Goal: Information Seeking & Learning: Learn about a topic

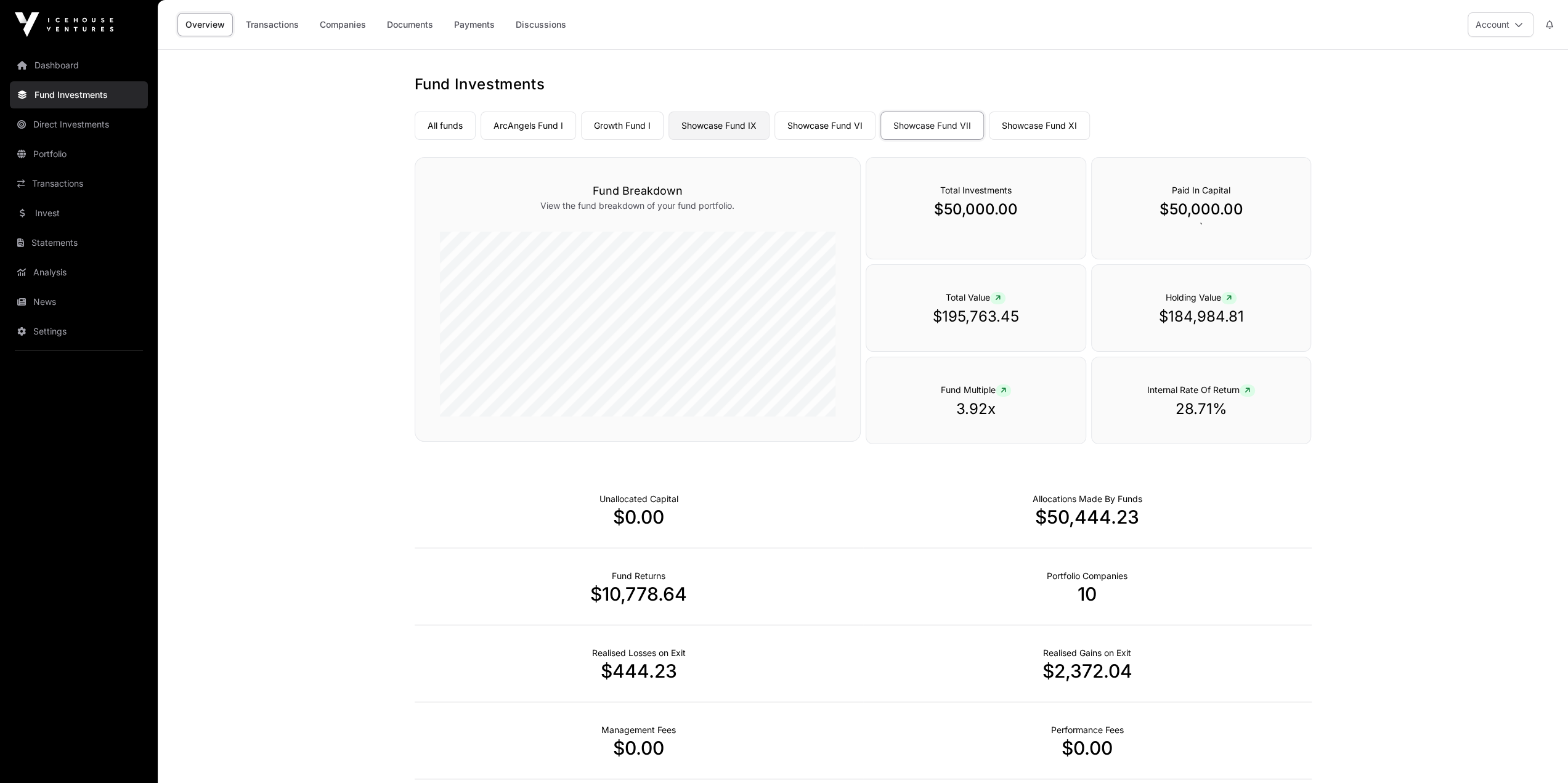
click at [733, 126] on link "Showcase Fund IX" at bounding box center [719, 125] width 101 height 28
click at [340, 20] on link "Companies" at bounding box center [342, 24] width 62 height 24
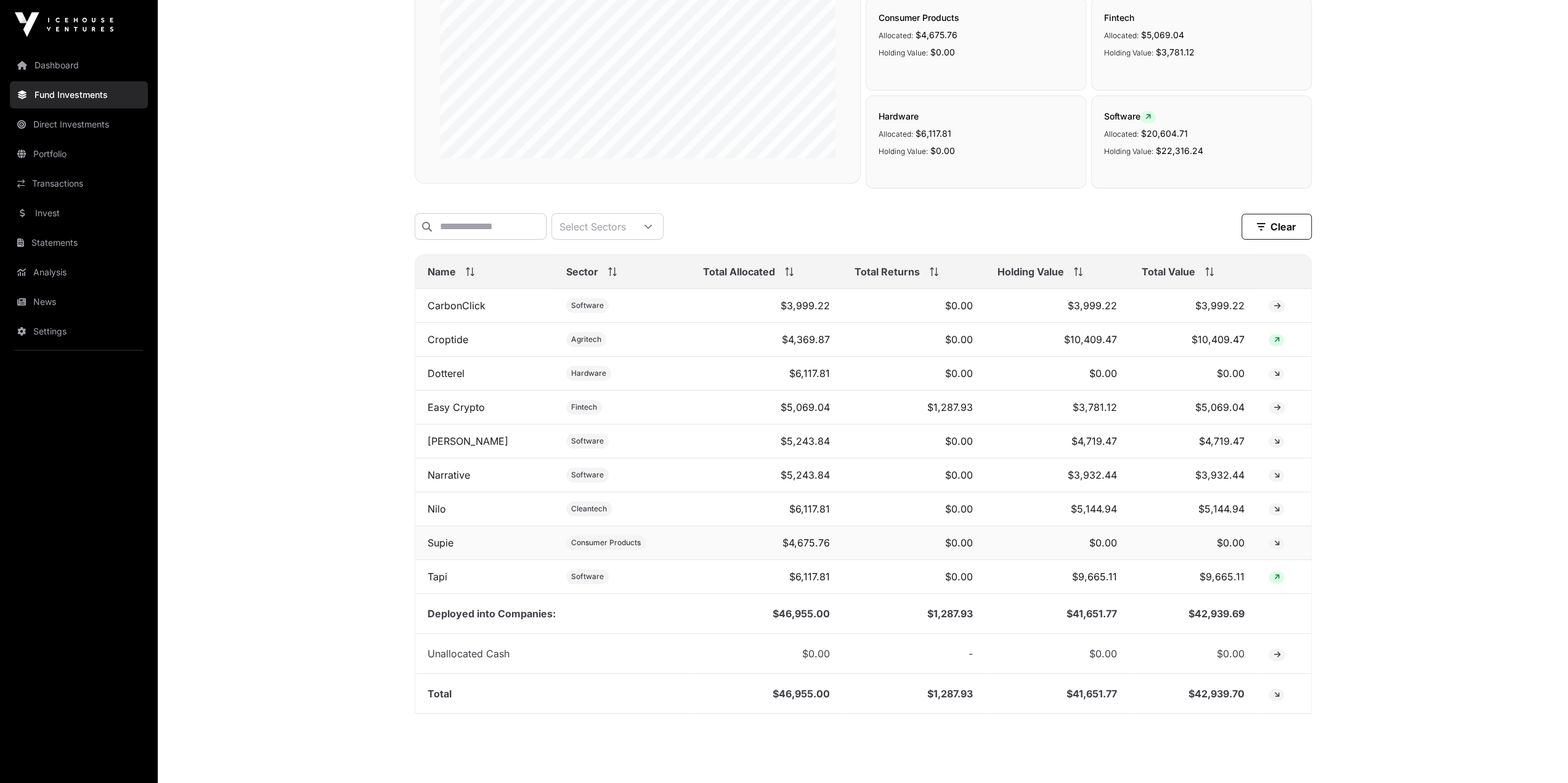
scroll to position [306, 0]
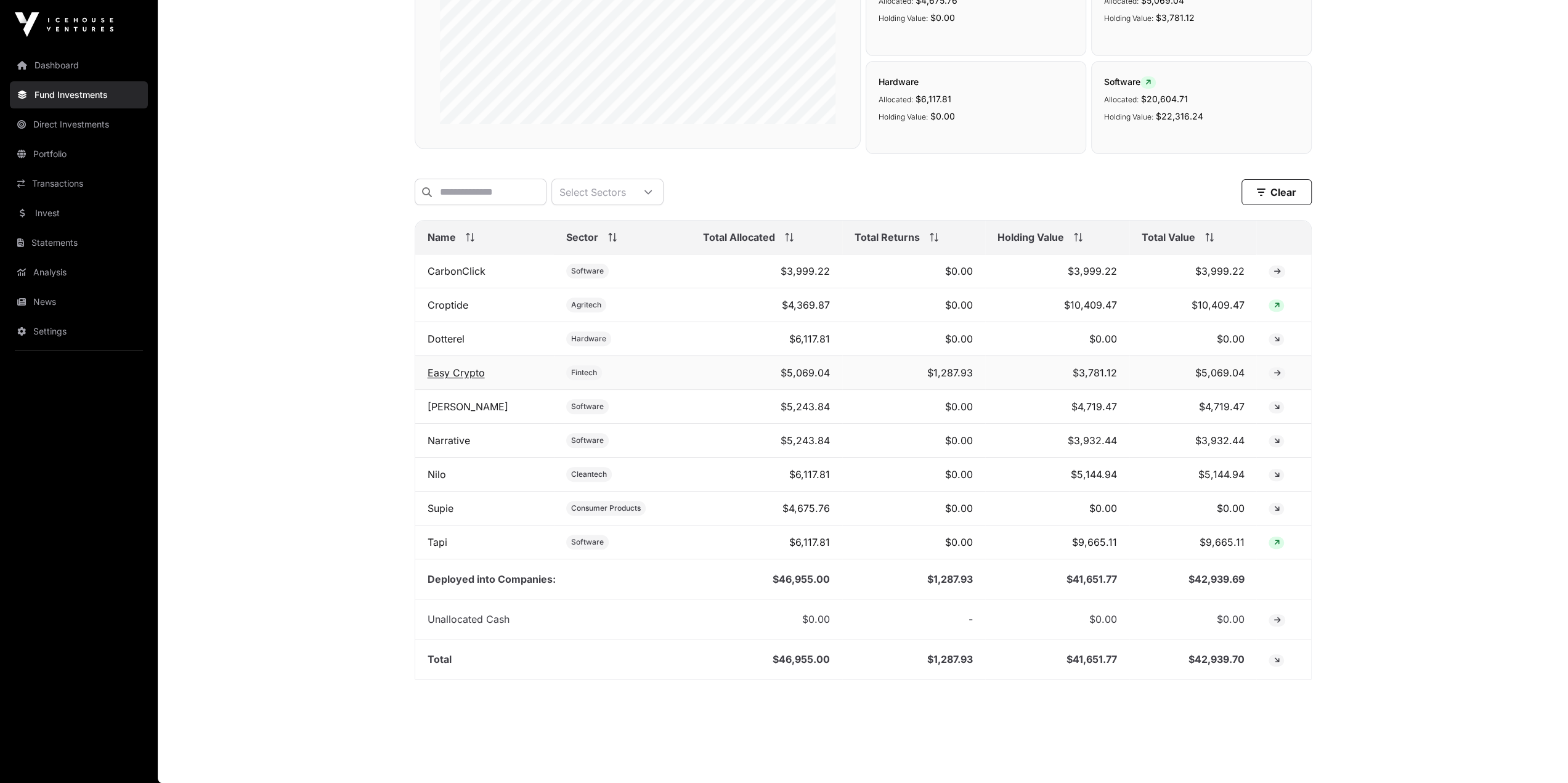
click at [457, 378] on link "Easy Crypto" at bounding box center [457, 372] width 57 height 12
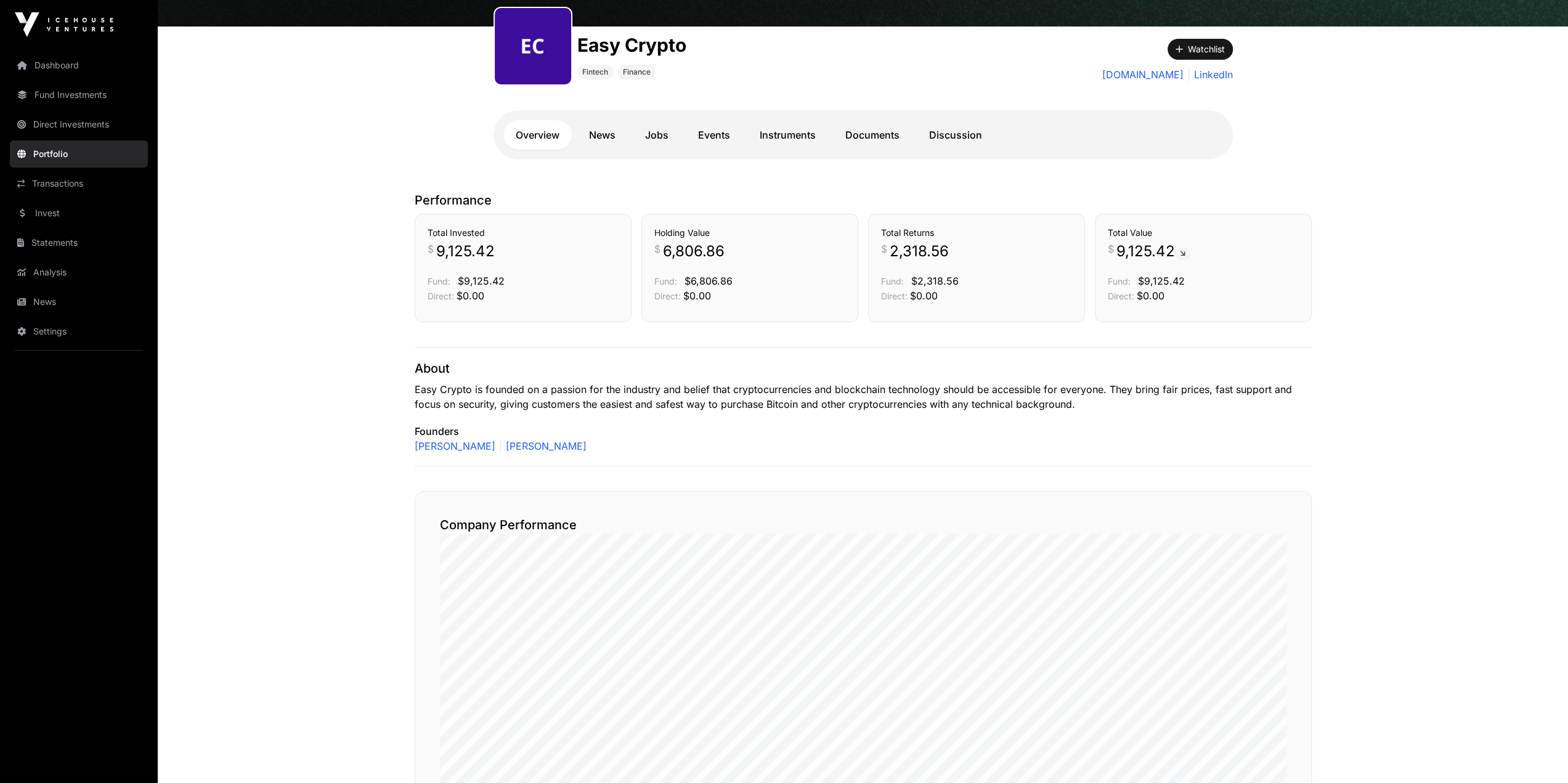
scroll to position [123, 0]
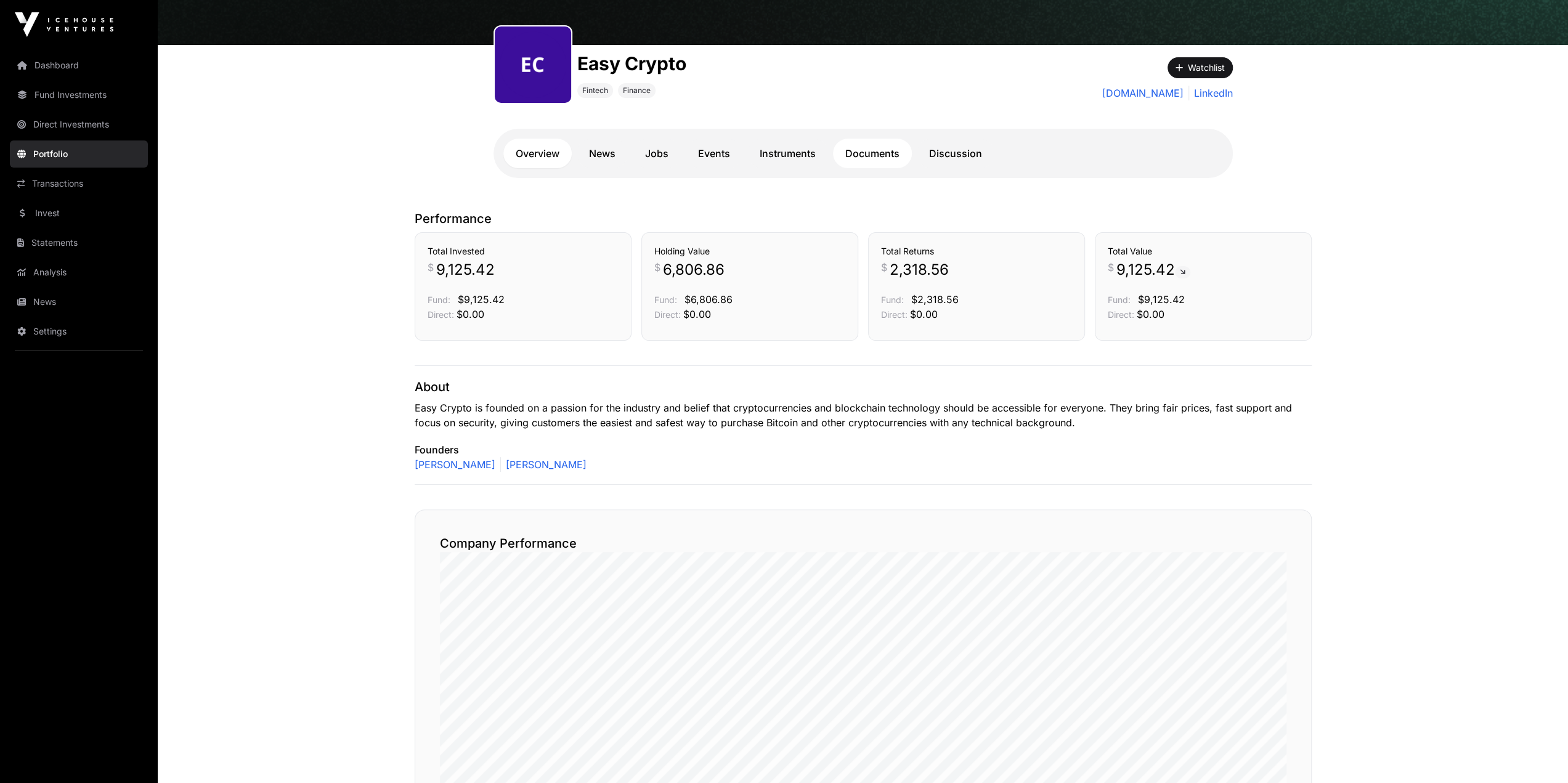
click at [859, 149] on link "Documents" at bounding box center [872, 153] width 79 height 29
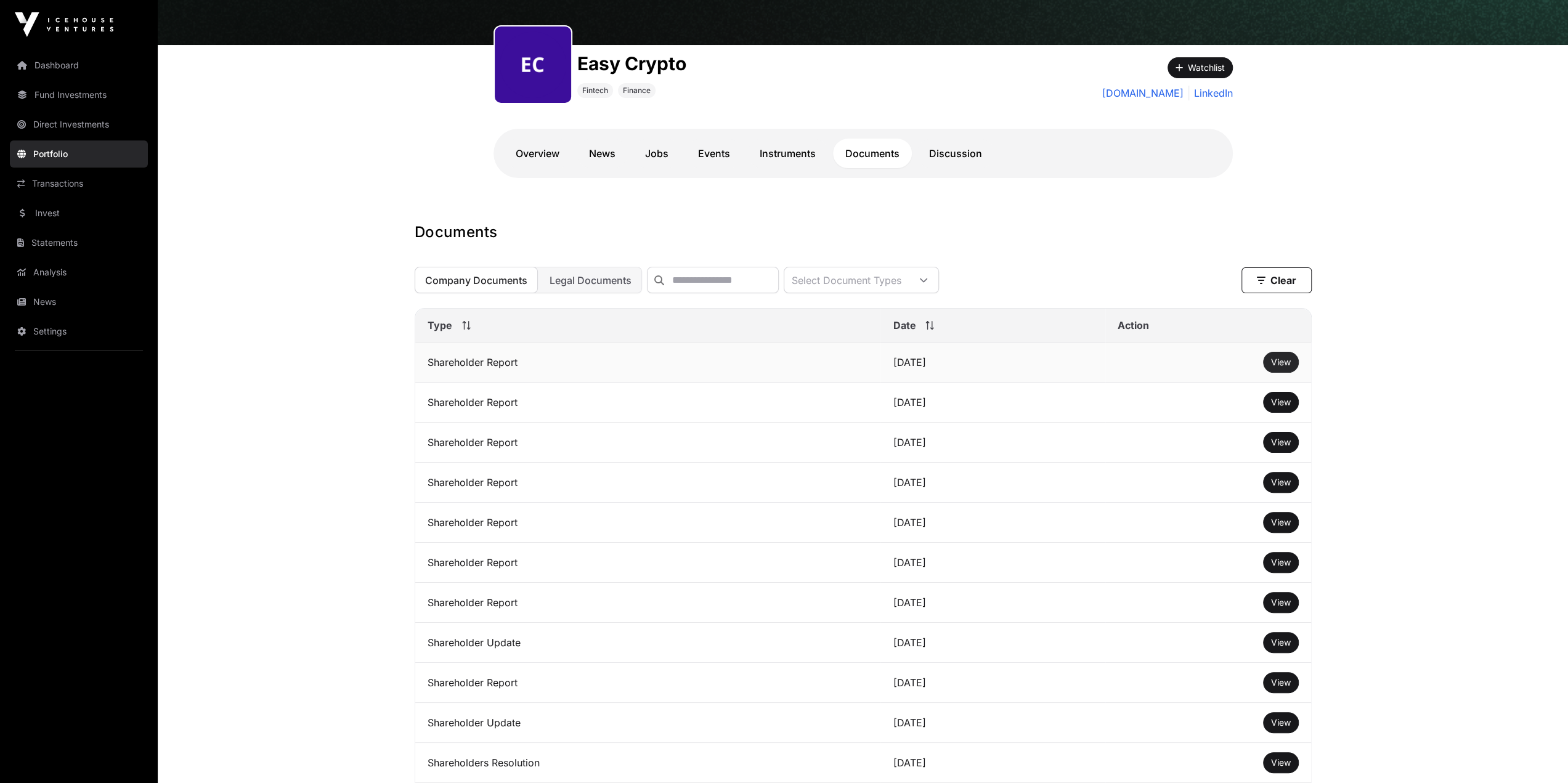
click at [1278, 367] on span "View" at bounding box center [1281, 362] width 19 height 11
click at [571, 286] on span "Legal Documents" at bounding box center [591, 280] width 82 height 12
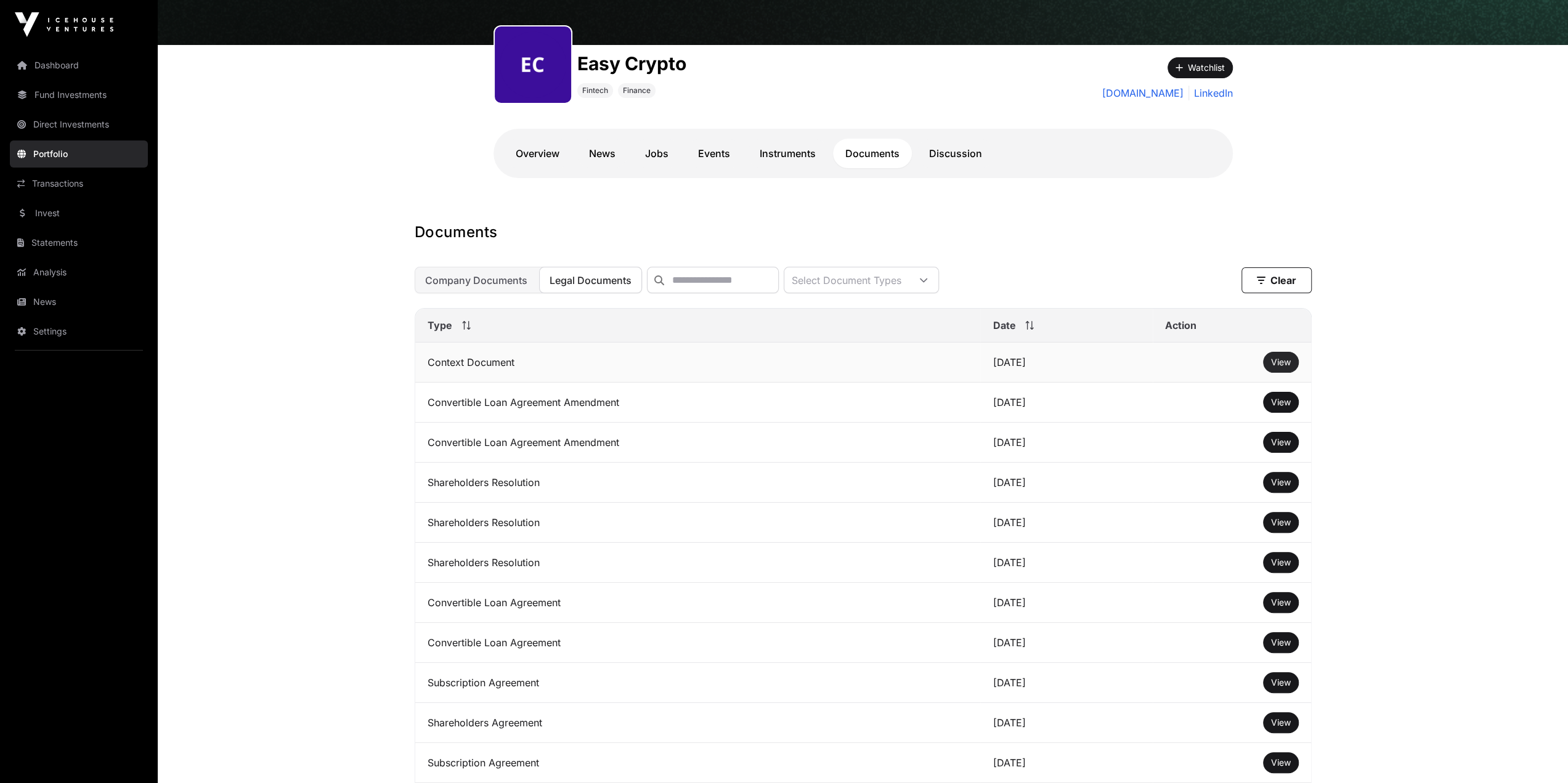
click at [1283, 365] on span "View" at bounding box center [1281, 362] width 19 height 11
click at [481, 276] on button "Company Documents" at bounding box center [477, 280] width 123 height 27
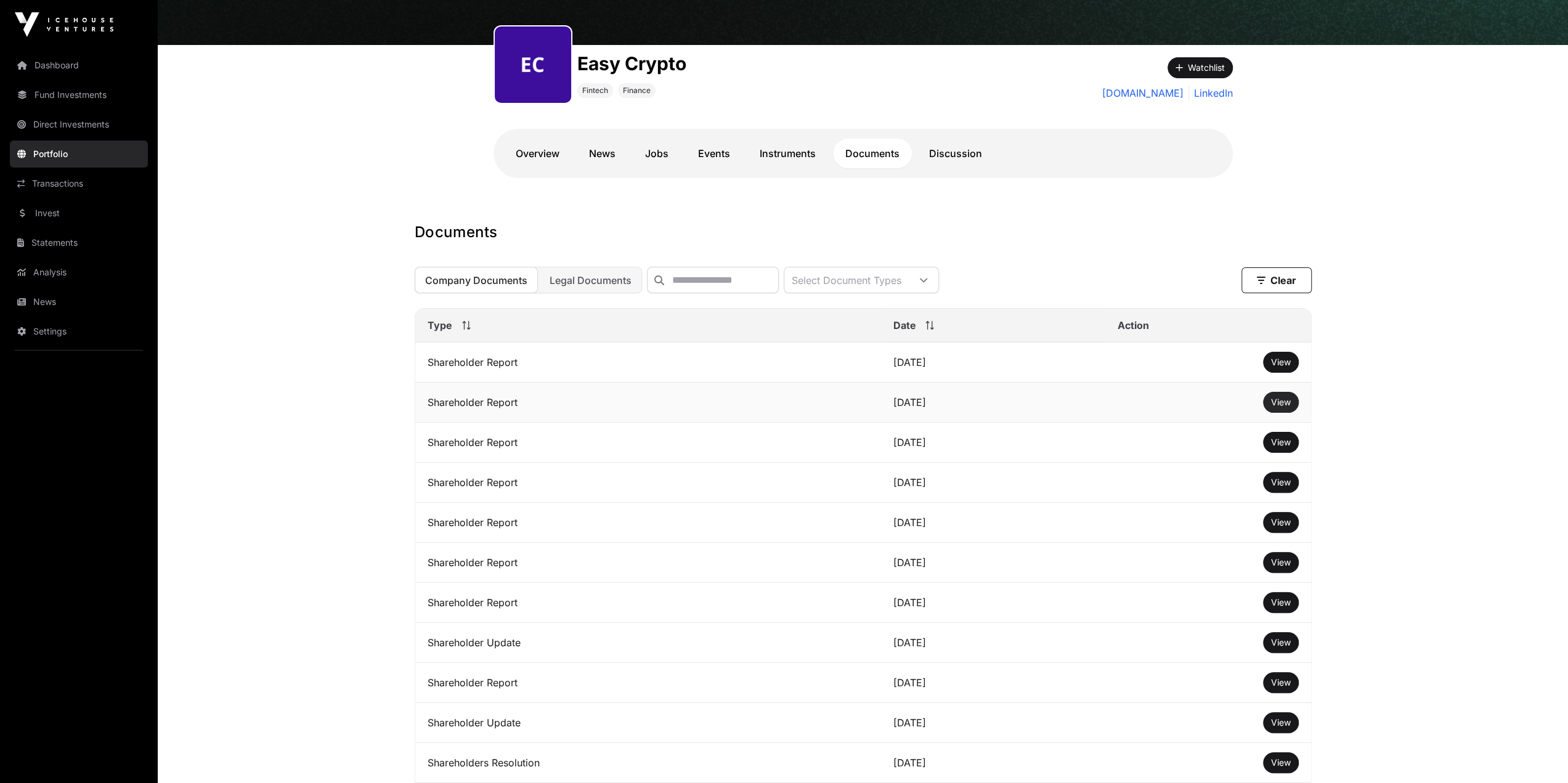
click at [1274, 407] on span "View" at bounding box center [1281, 402] width 19 height 11
